Goal: Use online tool/utility: Utilize a website feature to perform a specific function

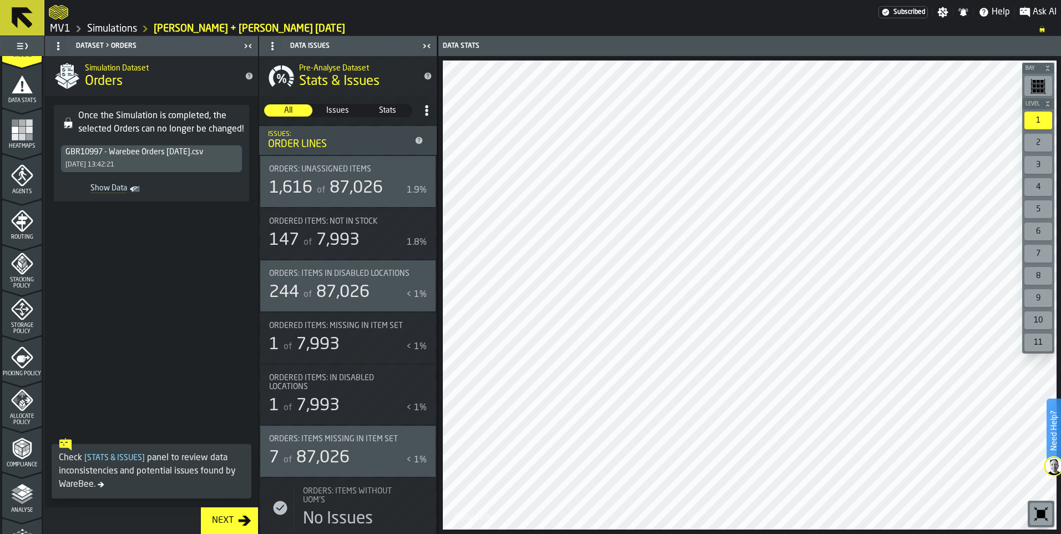
scroll to position [222, 0]
click at [59, 28] on link "MV1" at bounding box center [60, 29] width 21 height 12
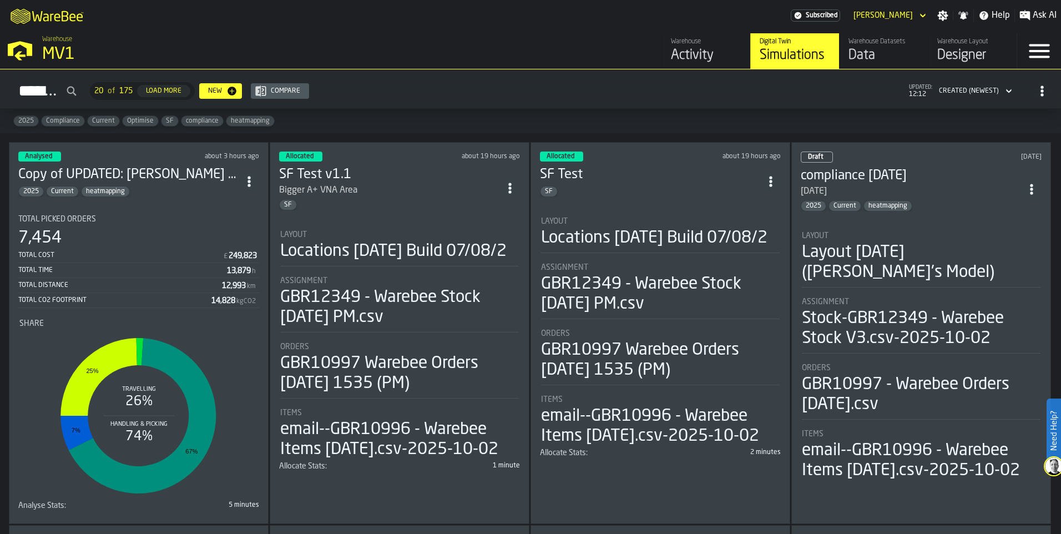
click at [98, 180] on h3 "Copy of UPDATED: [PERSON_NAME] & [PERSON_NAME] for comparison to G&A [DATE]" at bounding box center [128, 175] width 221 height 18
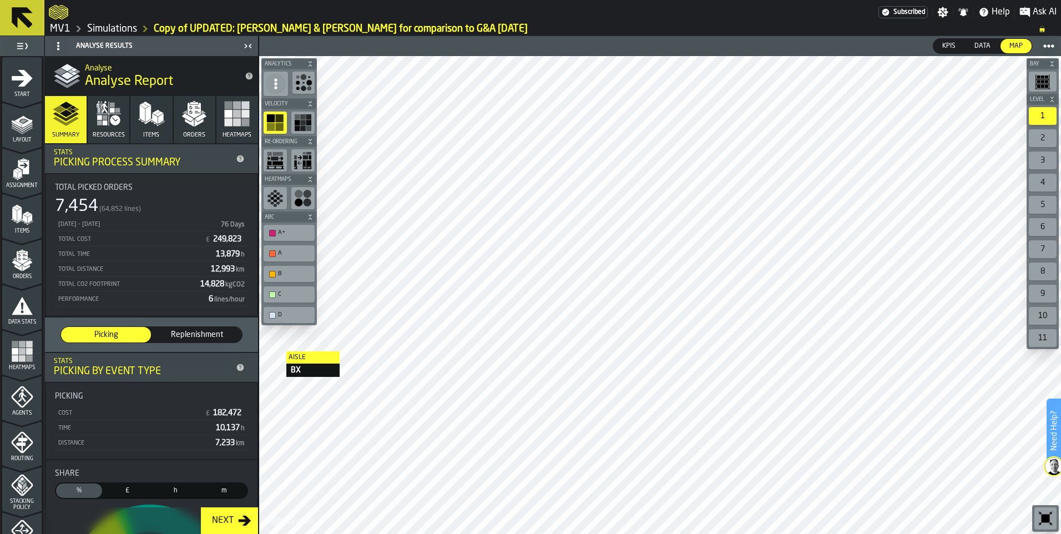
click at [24, 127] on icon "menu Layout" at bounding box center [22, 124] width 22 height 22
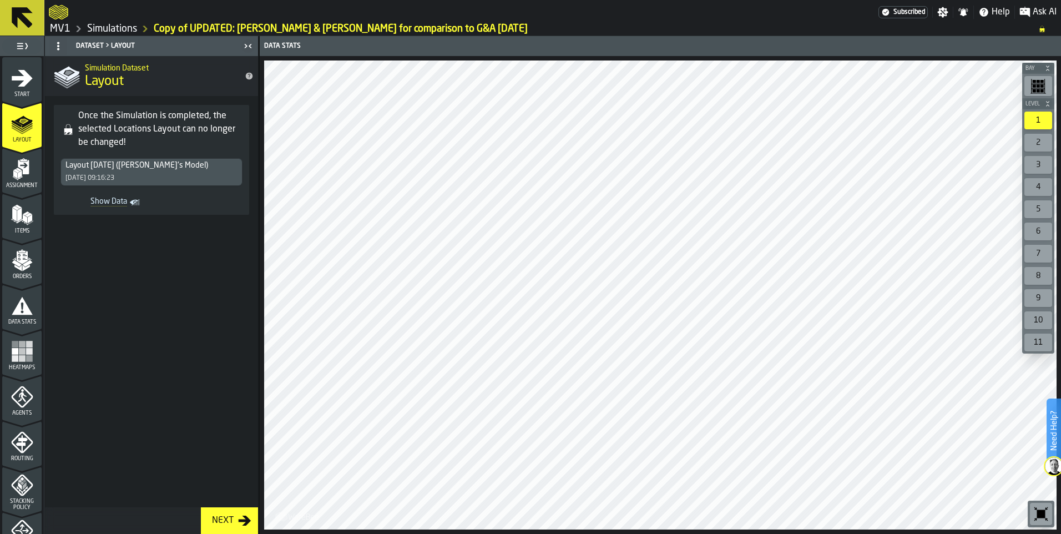
click at [13, 170] on polygon "menu Assignment" at bounding box center [16, 171] width 7 height 4
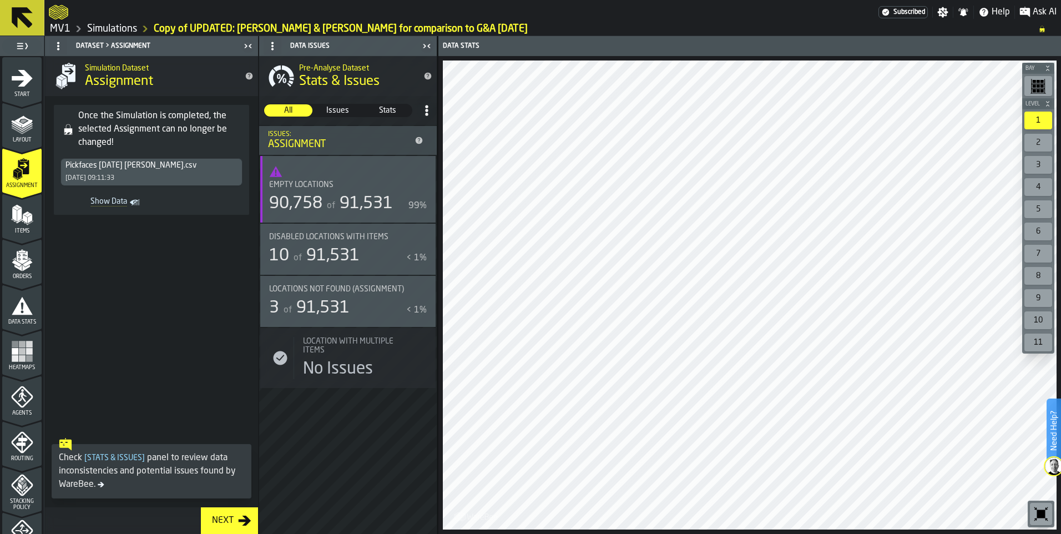
click at [32, 218] on div "Items" at bounding box center [21, 219] width 39 height 31
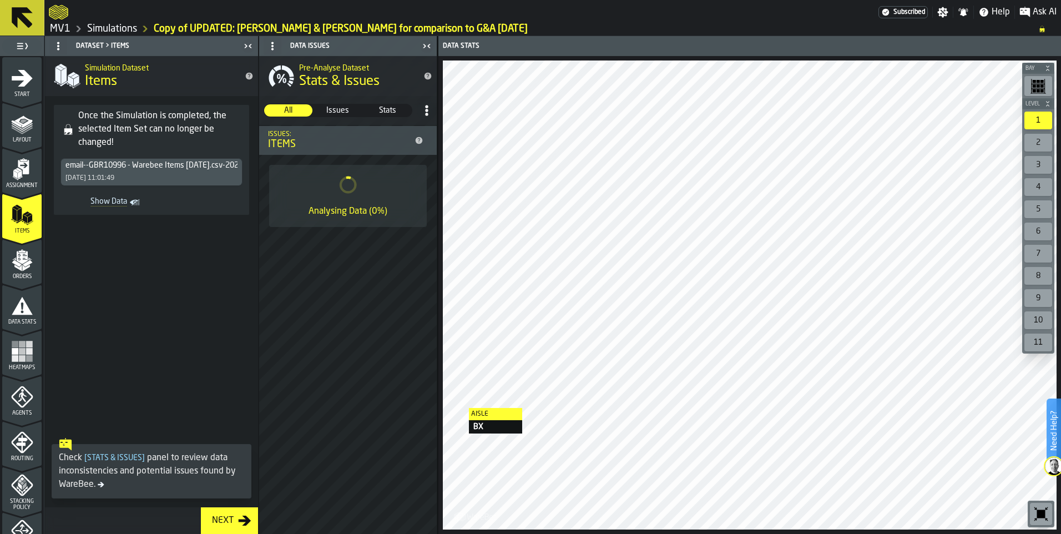
click at [17, 263] on polygon "menu Orders" at bounding box center [16, 263] width 9 height 7
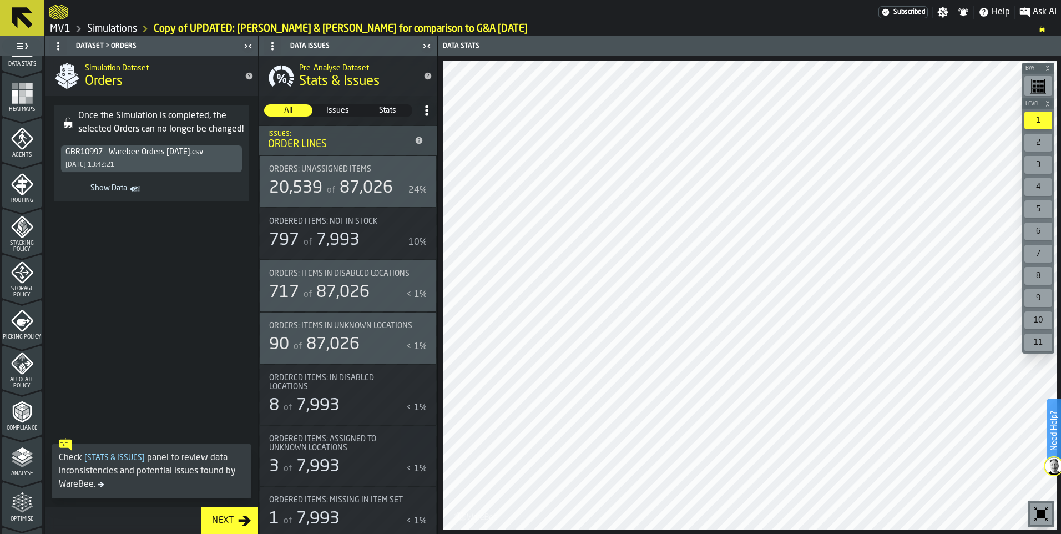
scroll to position [277, 0]
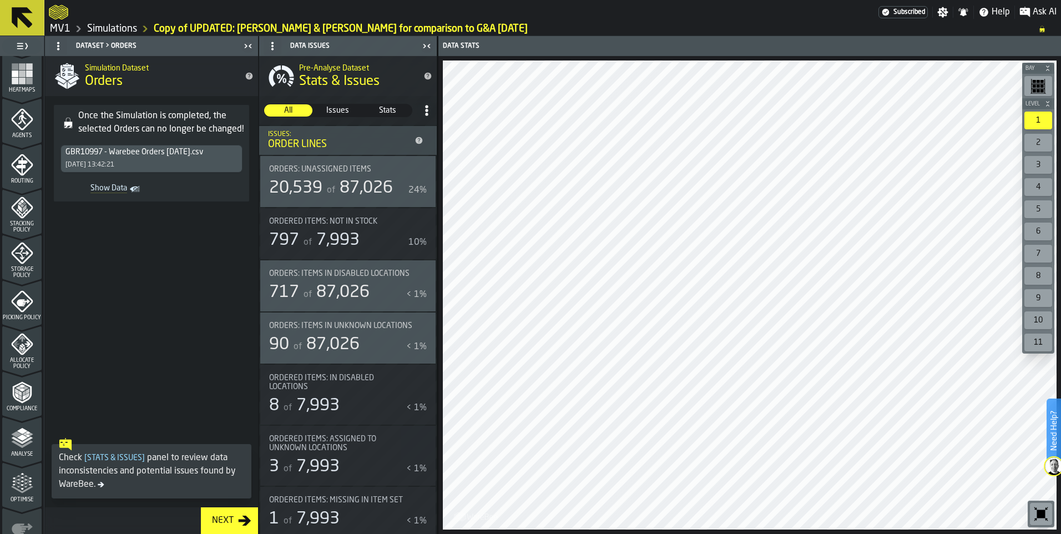
click at [29, 441] on icon "menu Analyse" at bounding box center [22, 438] width 22 height 22
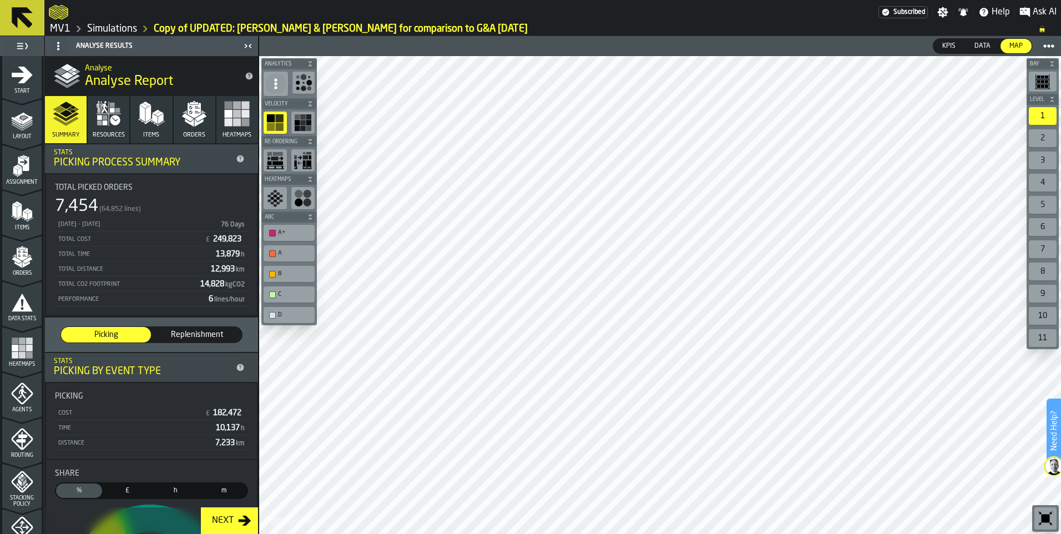
scroll to position [0, 0]
click at [18, 169] on icon "menu Assignment" at bounding box center [22, 169] width 22 height 22
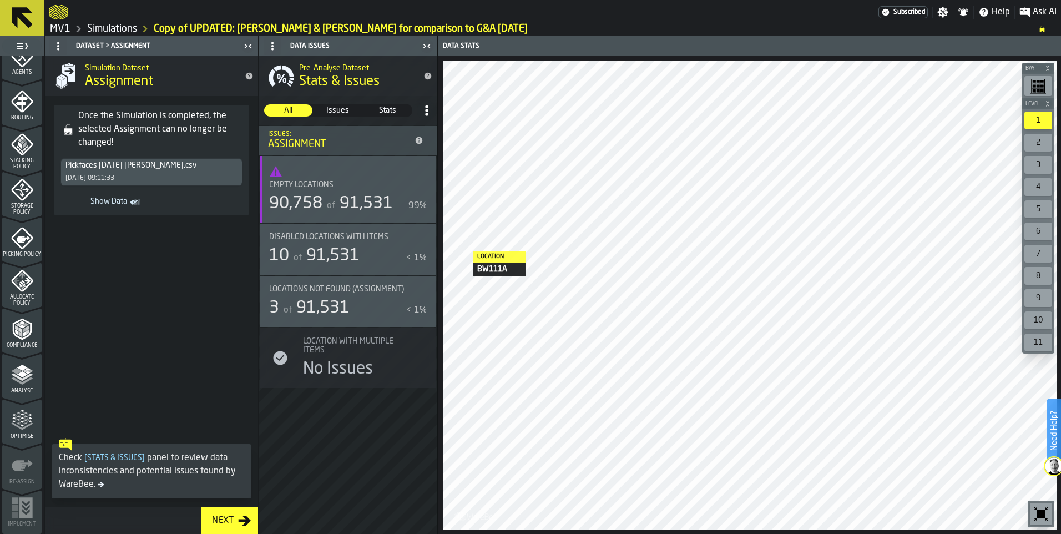
scroll to position [342, 0]
click at [19, 373] on polygon "menu Analyse" at bounding box center [22, 373] width 11 height 6
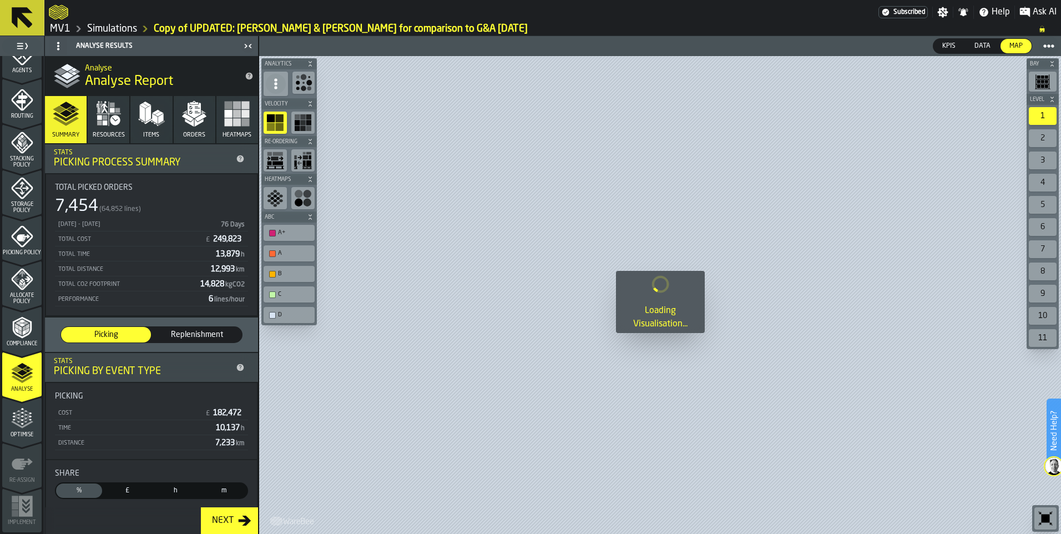
click at [110, 124] on icon "button" at bounding box center [108, 113] width 27 height 27
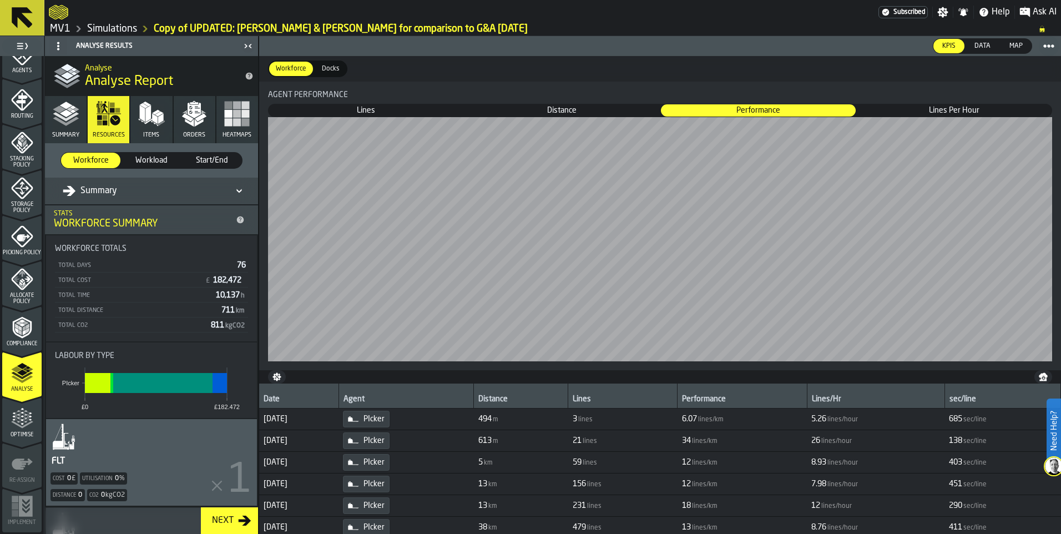
click at [142, 186] on div "Summary" at bounding box center [146, 190] width 166 height 13
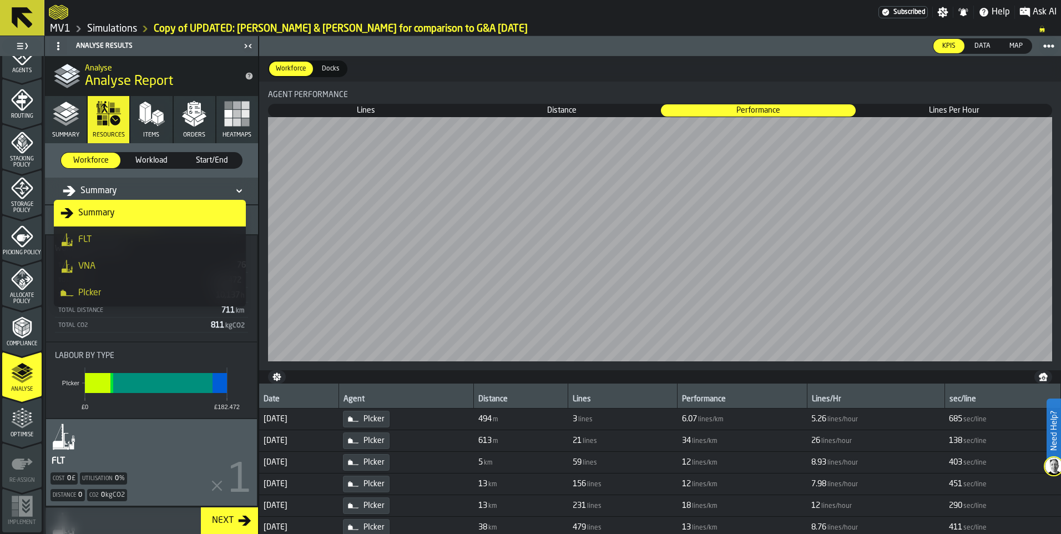
click at [122, 285] on li "PIcker" at bounding box center [150, 293] width 192 height 27
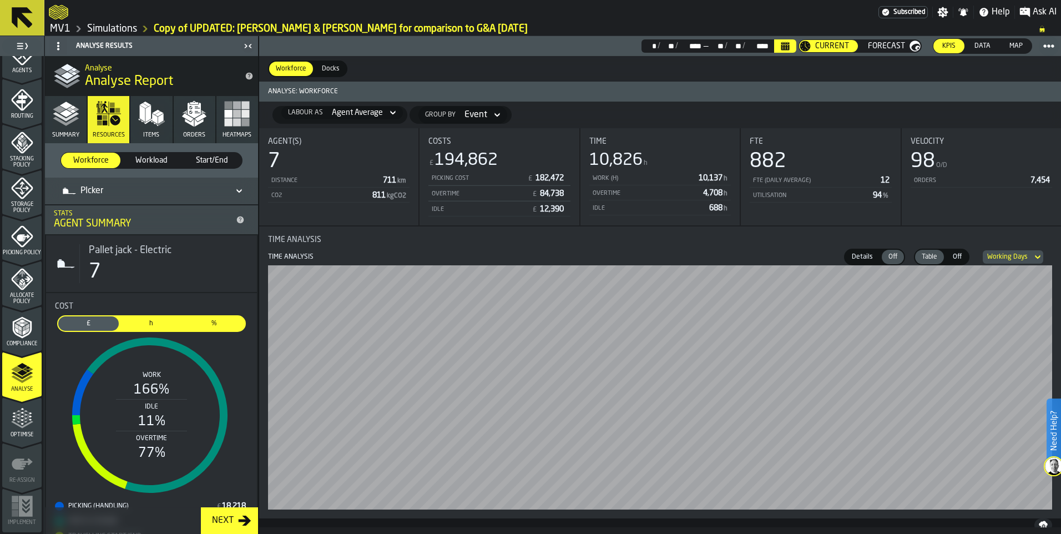
click at [388, 112] on icon at bounding box center [392, 112] width 11 height 13
click at [316, 166] on li "Agents Total" at bounding box center [312, 160] width 71 height 27
click at [484, 118] on icon at bounding box center [489, 114] width 11 height 13
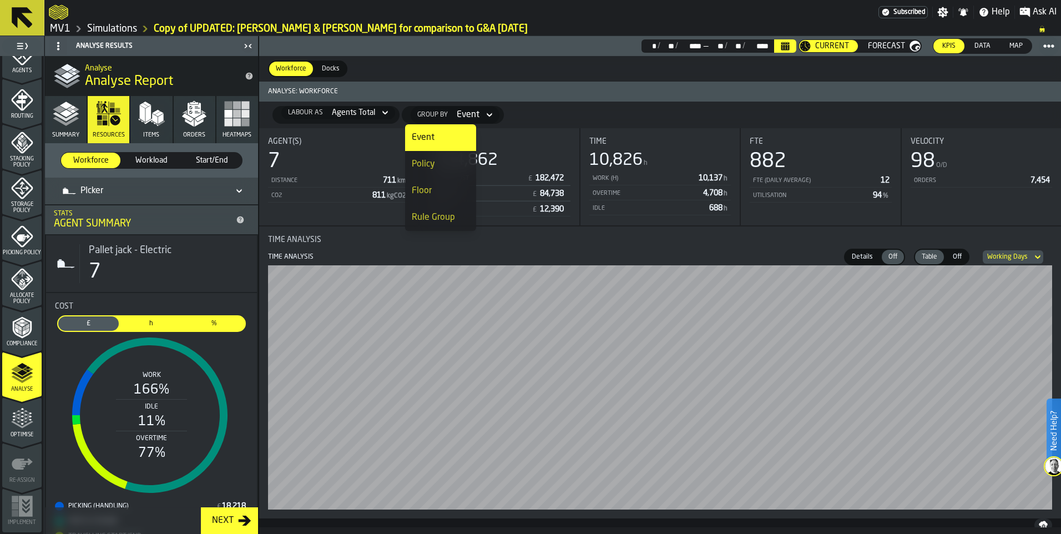
click at [440, 198] on li "Floor" at bounding box center [440, 191] width 71 height 27
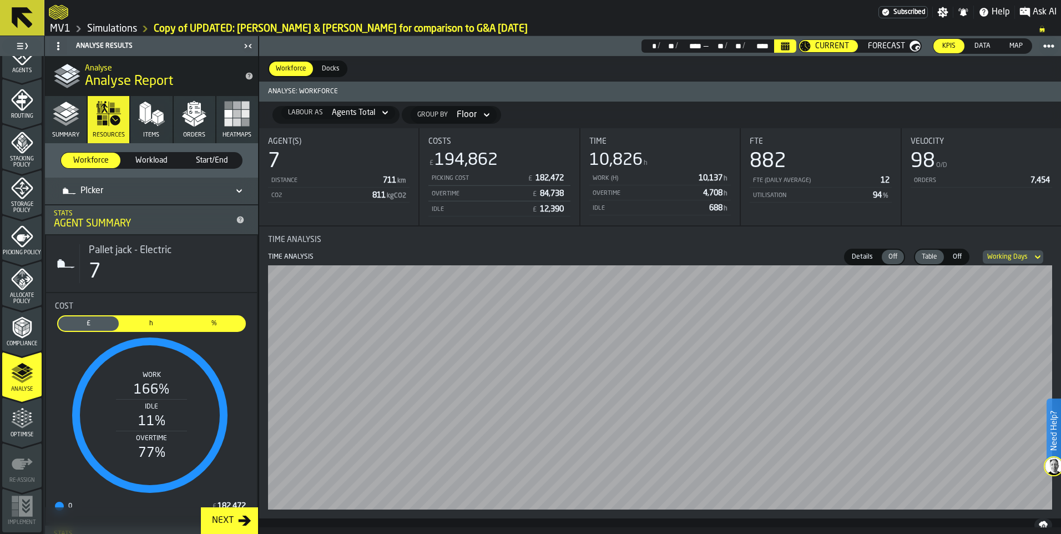
click at [891, 259] on span "Off" at bounding box center [893, 257] width 18 height 10
click at [864, 259] on span "Details" at bounding box center [862, 257] width 30 height 10
